Goal: Check status: Check status

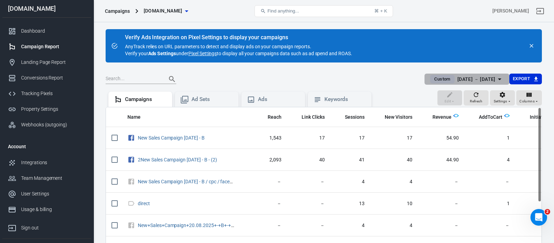
click at [432, 80] on span "Custom" at bounding box center [442, 79] width 21 height 7
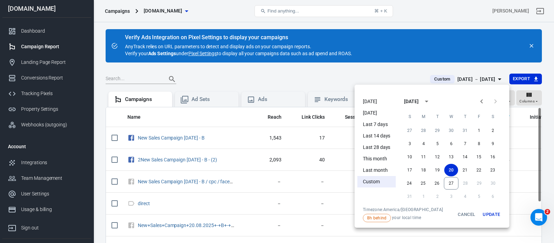
click at [377, 114] on li "[DATE]" at bounding box center [377, 112] width 38 height 11
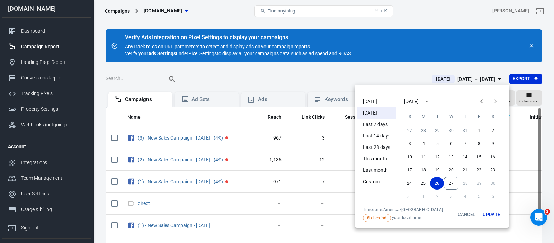
click at [494, 214] on button "Update" at bounding box center [492, 214] width 22 height 15
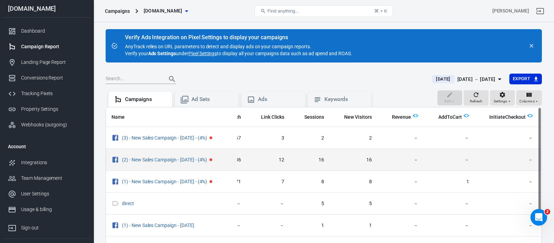
scroll to position [0, 87]
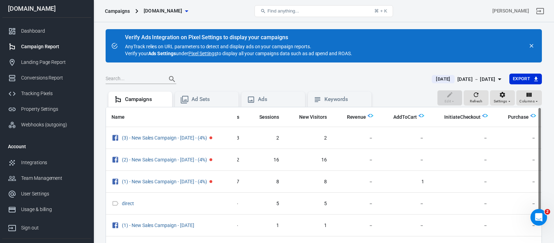
click at [433, 79] on span "[DATE]" at bounding box center [443, 79] width 20 height 7
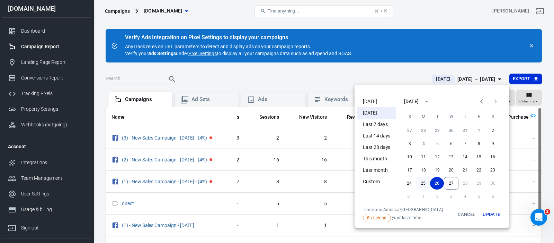
click at [424, 183] on button "25" at bounding box center [423, 183] width 14 height 12
click at [425, 185] on button "25" at bounding box center [423, 183] width 14 height 12
click at [495, 214] on button "Update" at bounding box center [492, 214] width 22 height 15
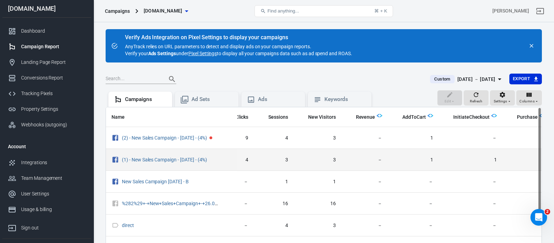
scroll to position [0, 87]
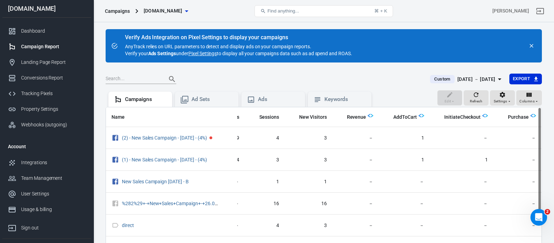
click at [432, 78] on span "Custom" at bounding box center [442, 79] width 21 height 7
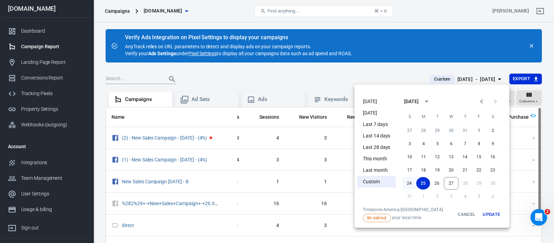
click at [410, 182] on button "24" at bounding box center [410, 183] width 14 height 12
click at [491, 213] on button "Update" at bounding box center [492, 214] width 22 height 15
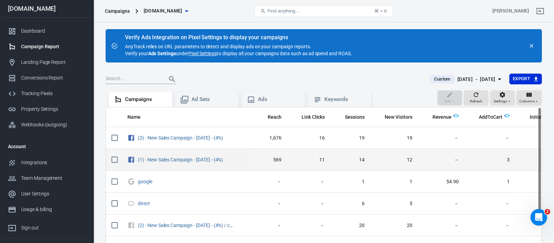
scroll to position [0, 82]
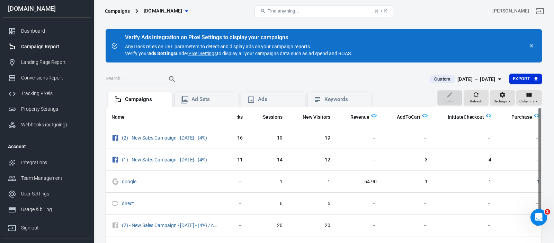
click at [432, 78] on span "Custom" at bounding box center [442, 79] width 21 height 7
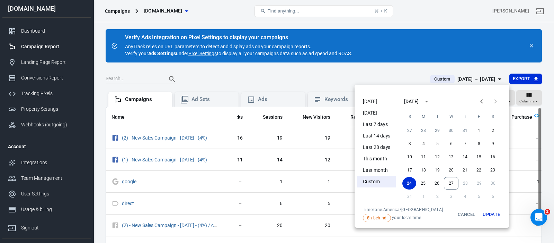
click at [386, 135] on li "Last 14 days" at bounding box center [377, 135] width 38 height 11
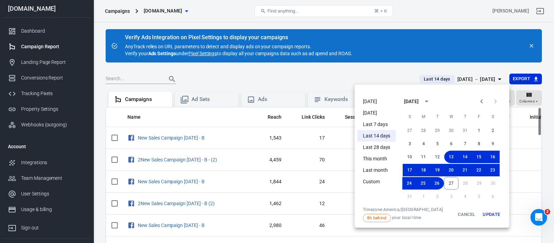
click at [490, 212] on button "Update" at bounding box center [492, 214] width 22 height 15
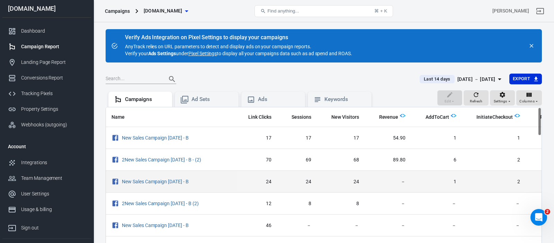
scroll to position [0, 87]
